Goal: Navigation & Orientation: Find specific page/section

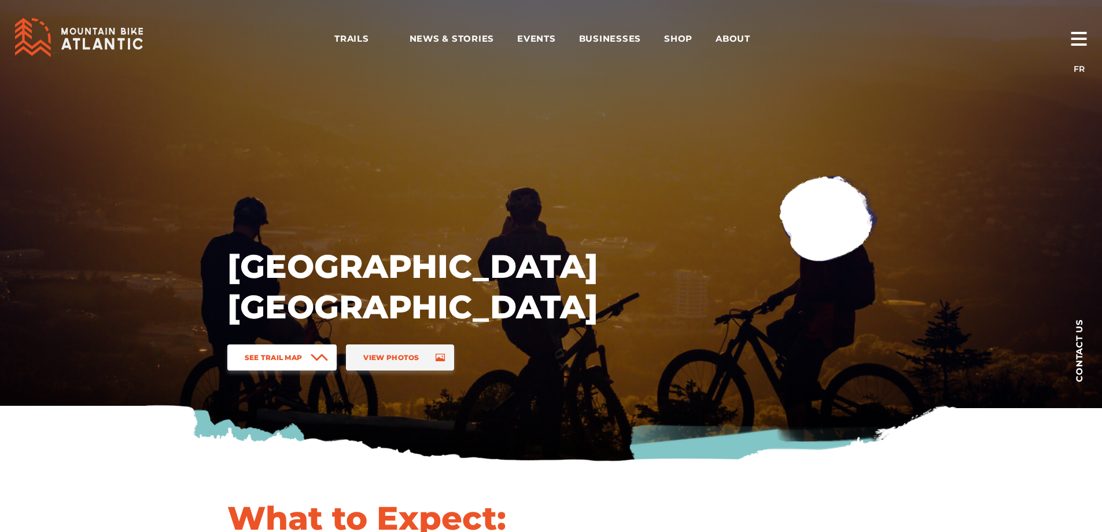
click at [266, 366] on link "See Trail Map" at bounding box center [282, 357] width 110 height 26
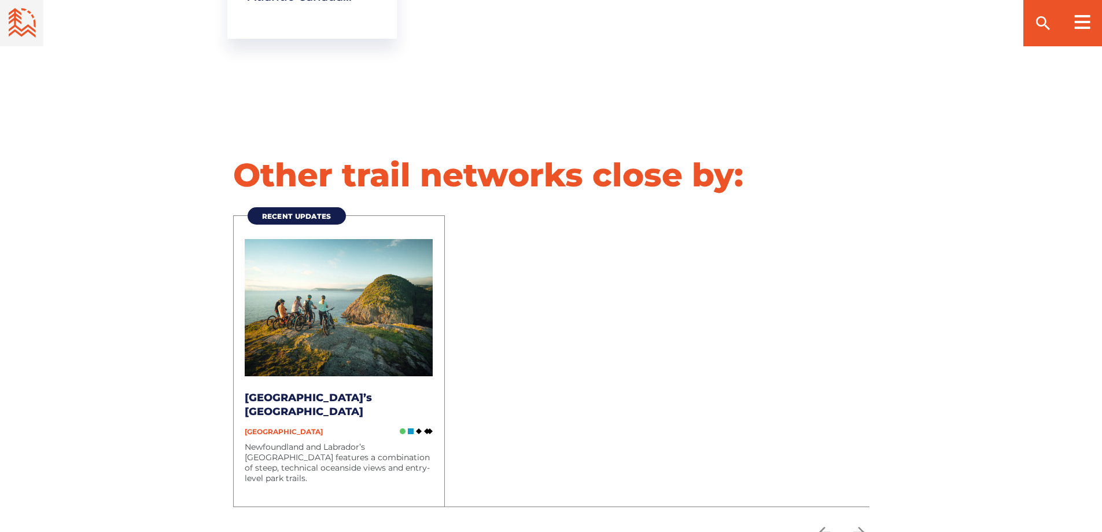
scroll to position [2650, 0]
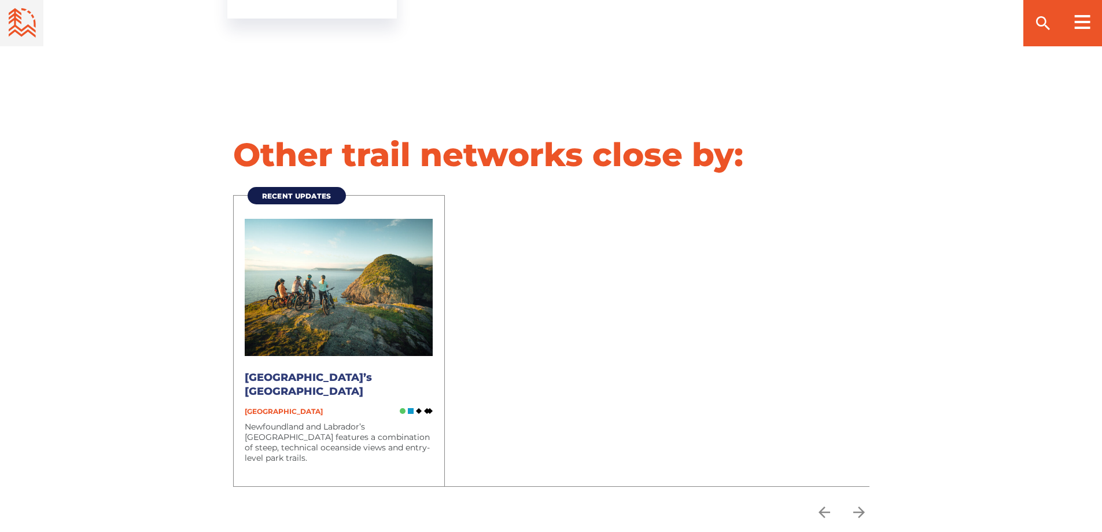
click at [284, 371] on link "[GEOGRAPHIC_DATA]’s [GEOGRAPHIC_DATA]" at bounding box center [308, 384] width 127 height 27
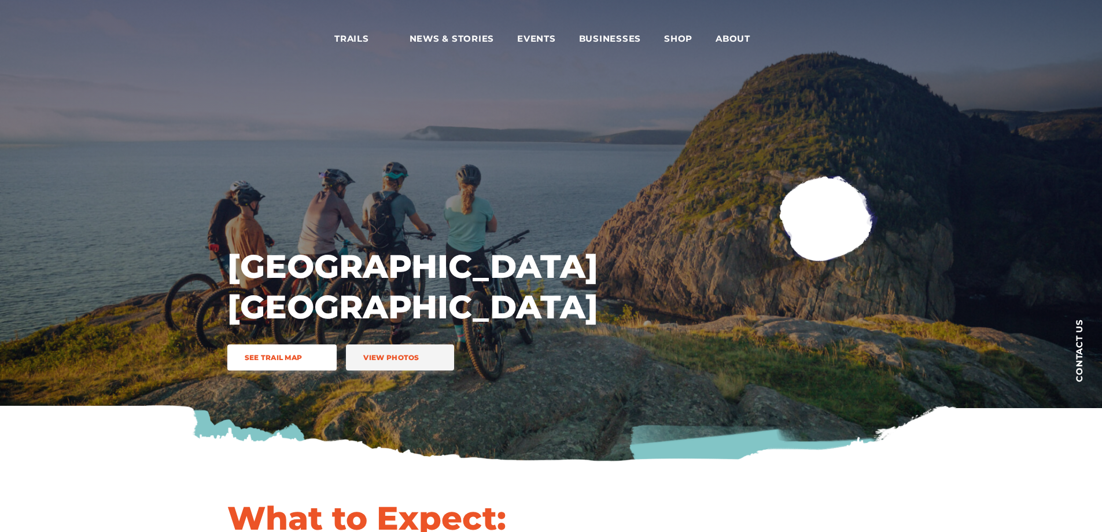
click at [293, 354] on span "See Trail Map" at bounding box center [274, 357] width 58 height 9
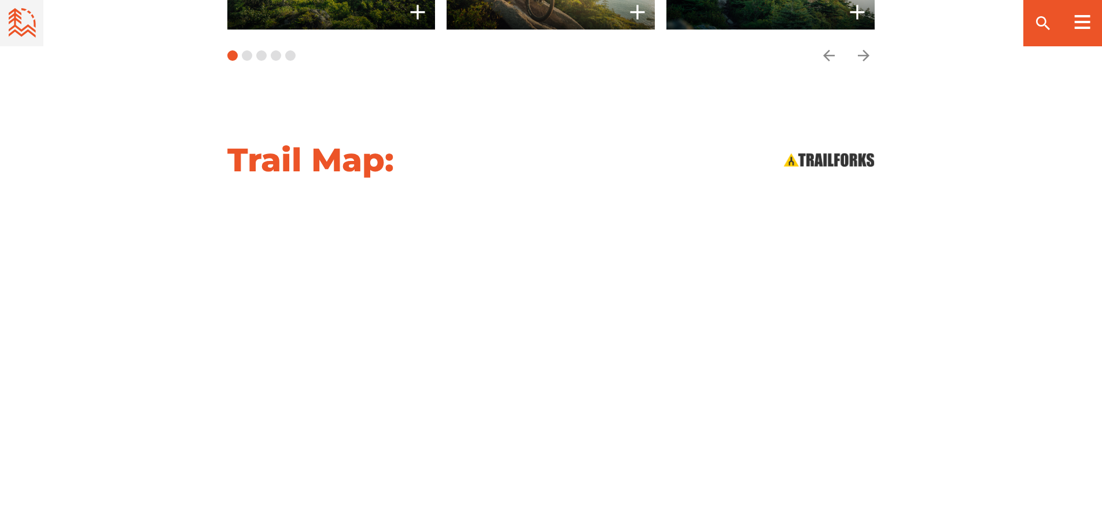
scroll to position [1440, 0]
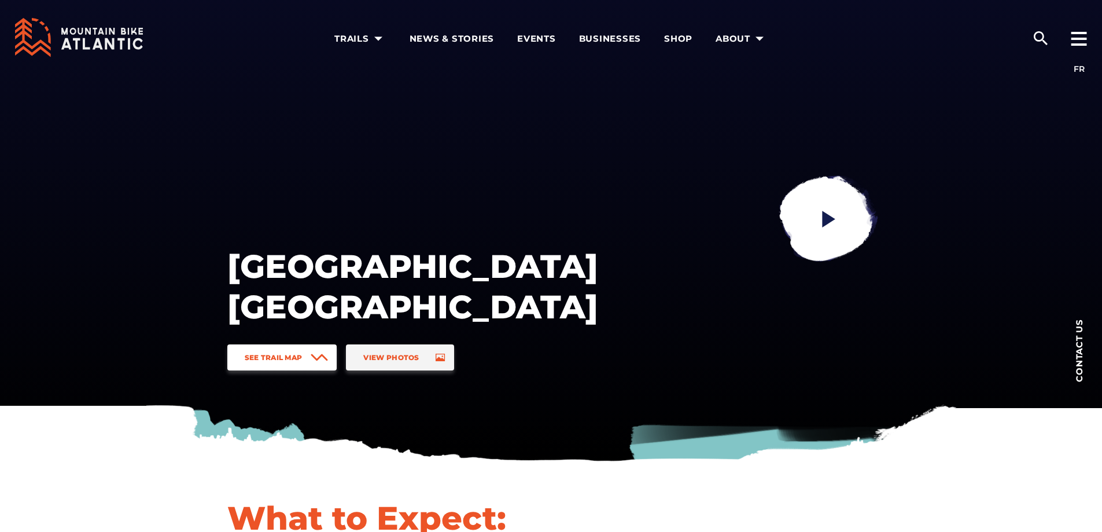
click at [289, 356] on span "See Trail Map" at bounding box center [274, 357] width 58 height 9
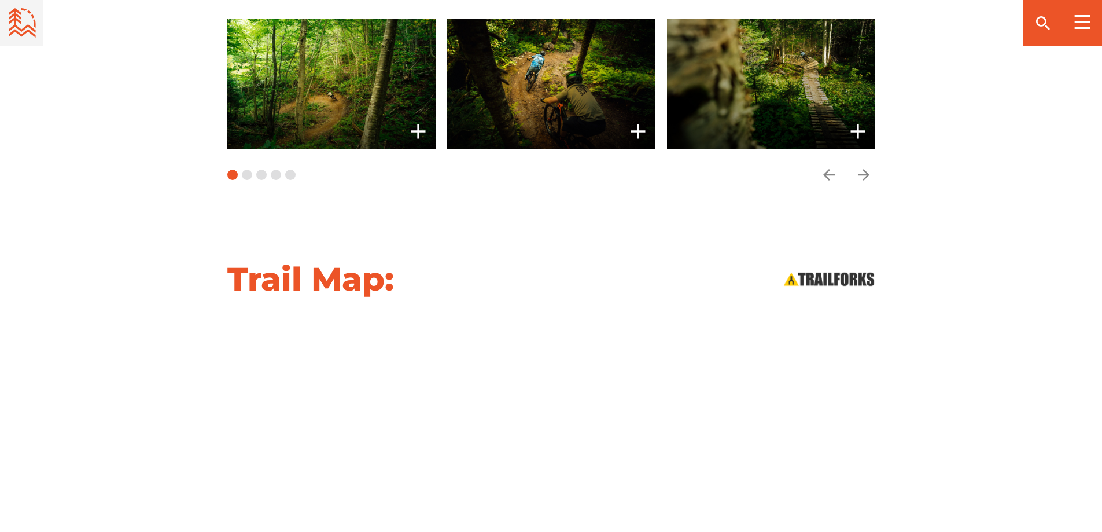
scroll to position [1377, 0]
